Goal: Use online tool/utility: Utilize a website feature to perform a specific function

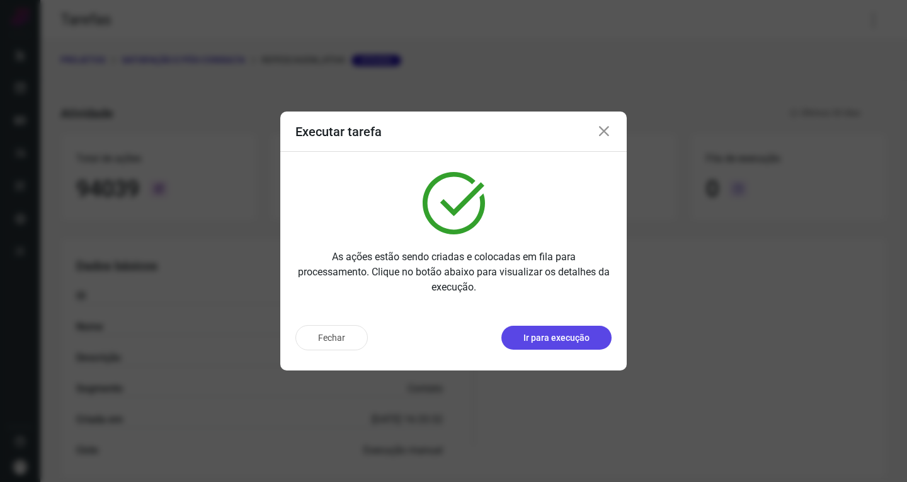
click at [546, 332] on p "Ir para execução" at bounding box center [556, 337] width 66 height 13
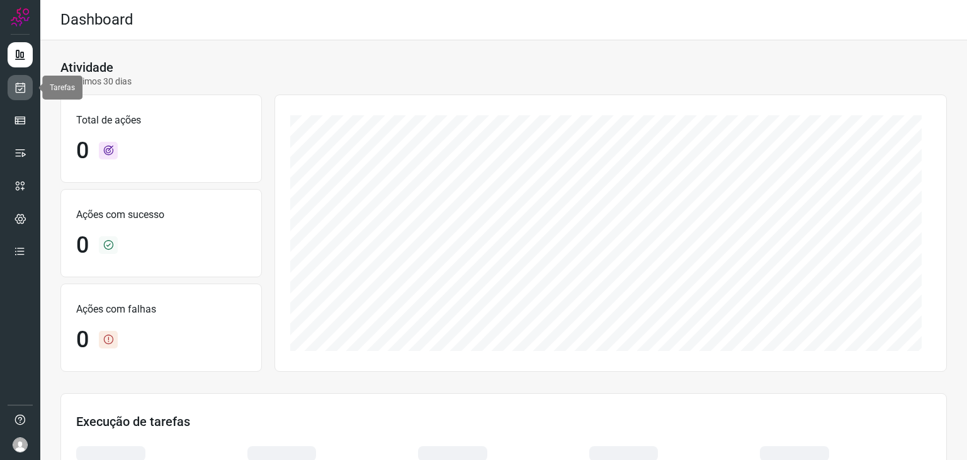
click at [18, 87] on icon at bounding box center [20, 87] width 13 height 13
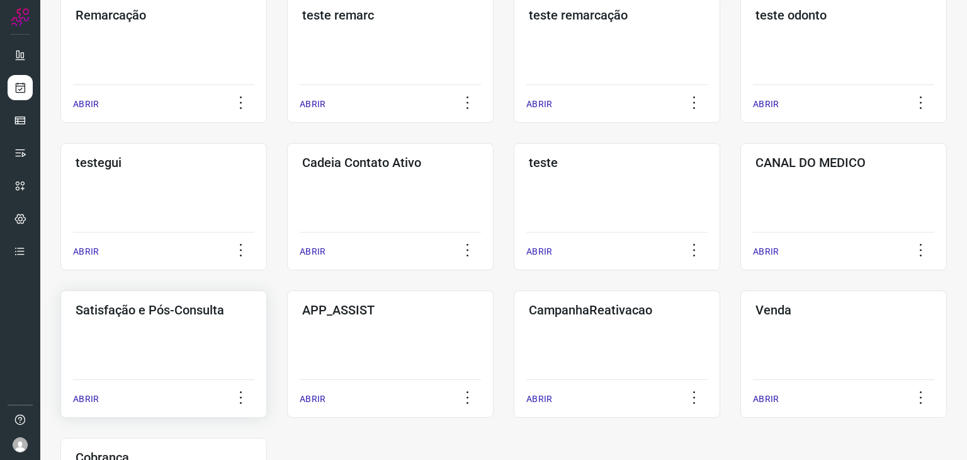
click at [287, 337] on div "Satisfação e Pós-Consulta ABRIR" at bounding box center [390, 353] width 206 height 127
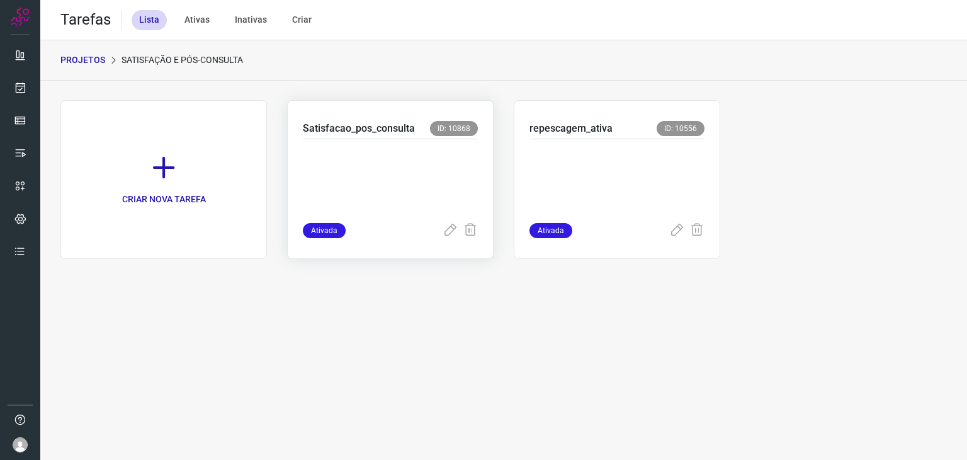
click at [413, 155] on p at bounding box center [390, 178] width 175 height 63
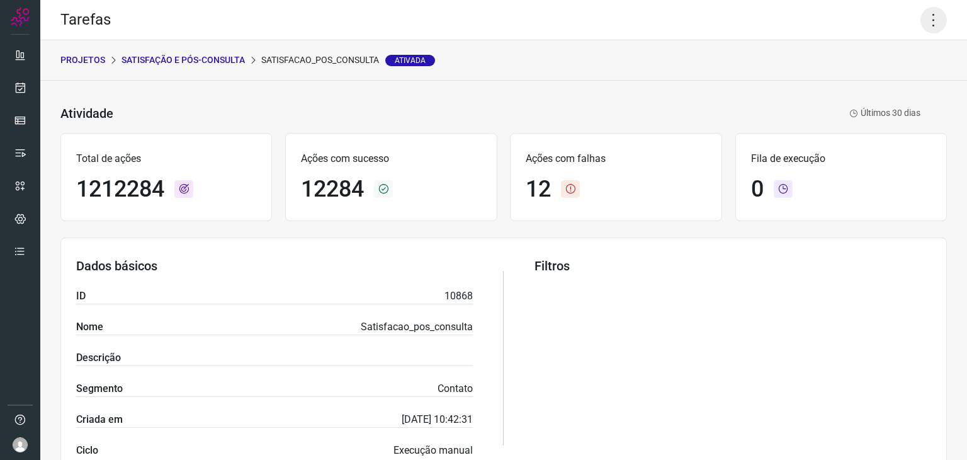
click at [929, 14] on icon at bounding box center [933, 20] width 26 height 26
click at [896, 74] on li "Executar" at bounding box center [879, 82] width 115 height 20
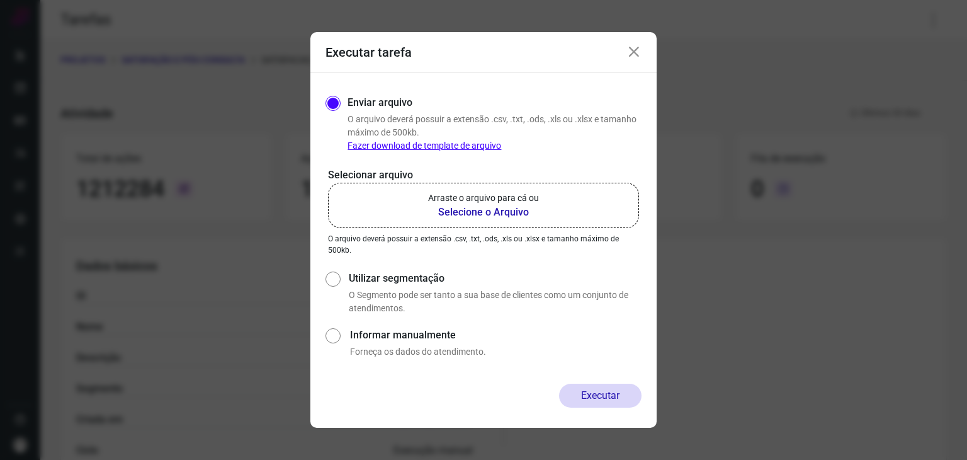
click at [474, 218] on b "Selecione o Arquivo" at bounding box center [483, 212] width 111 height 15
click at [0, 0] on input "Arraste o arquivo para cá ou Selecione o Arquivo" at bounding box center [0, 0] width 0 height 0
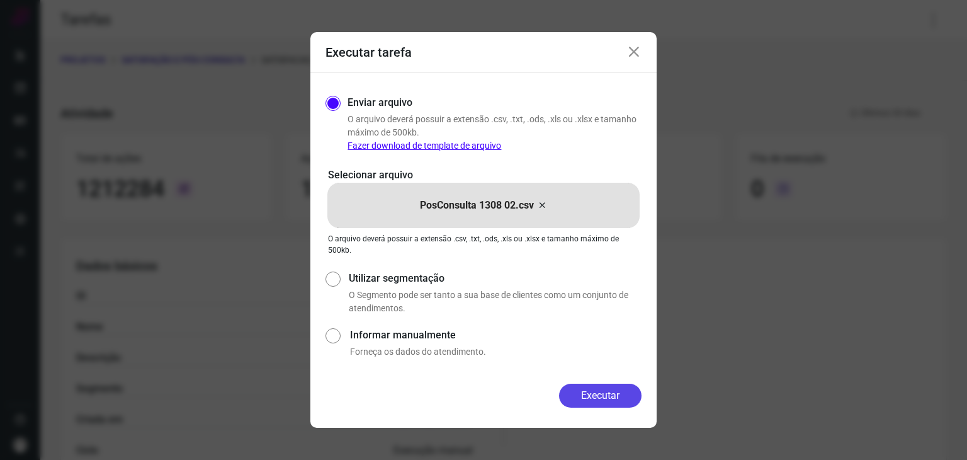
click at [589, 391] on button "Executar" at bounding box center [600, 395] width 82 height 24
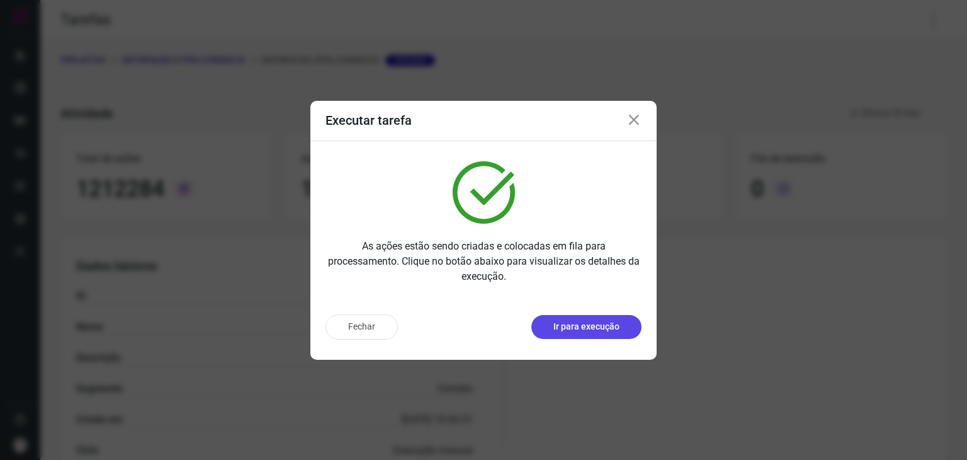
click at [591, 323] on p "Ir para execução" at bounding box center [586, 326] width 66 height 13
